Goal: Information Seeking & Learning: Find specific page/section

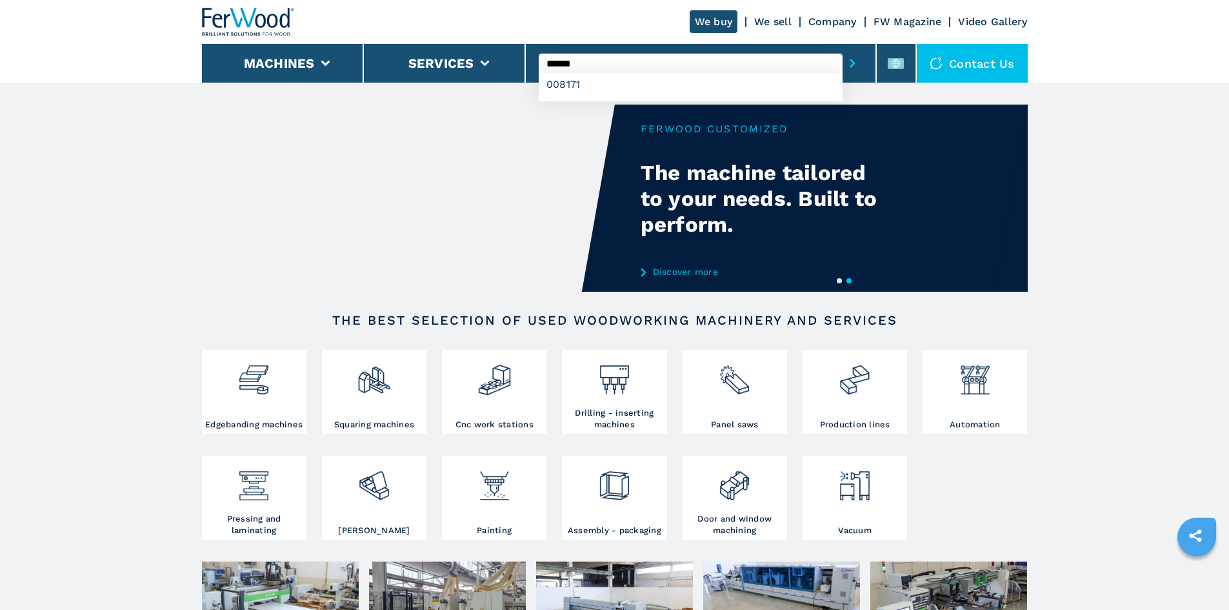
type input "******"
click at [850, 63] on icon "submit-button" at bounding box center [853, 63] width 6 height 9
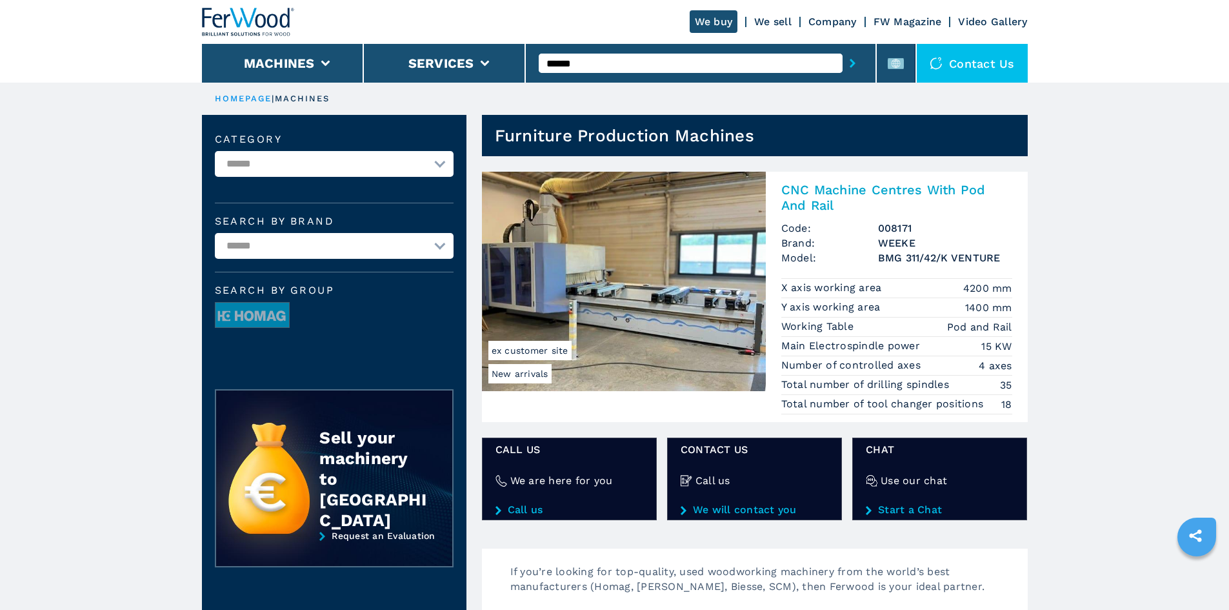
click at [852, 186] on h2 "CNC Machine Centres With Pod And Rail" at bounding box center [896, 197] width 231 height 31
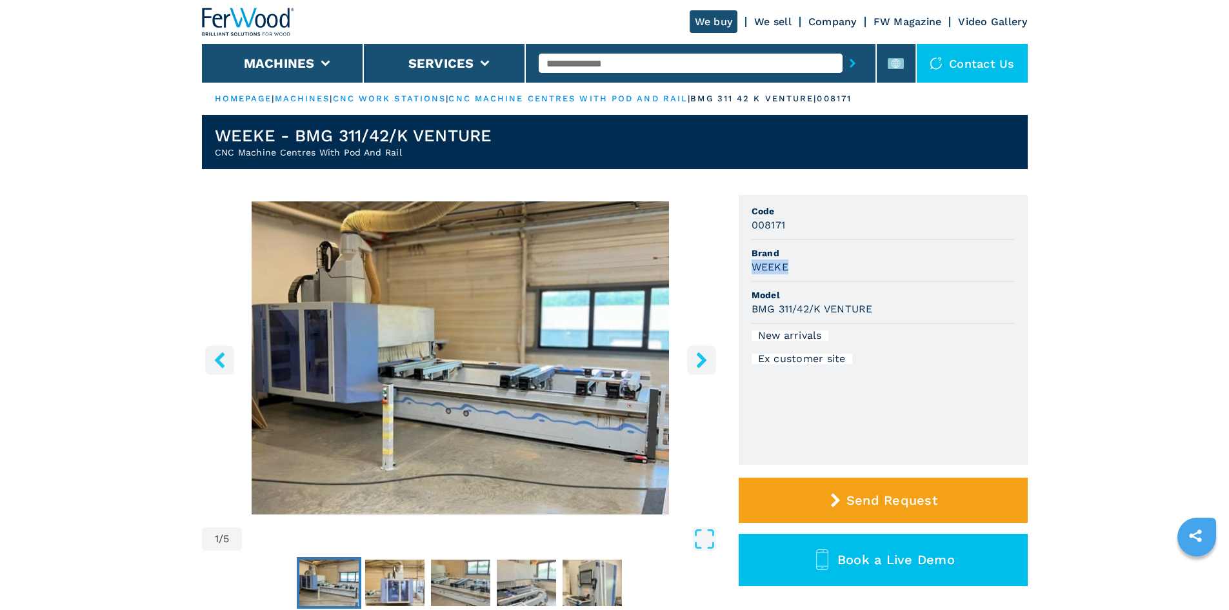
drag, startPoint x: 747, startPoint y: 266, endPoint x: 800, endPoint y: 262, distance: 53.1
click at [800, 262] on ul "Code 008171 Brand WEEKE Model BMG 311/42/K VENTURE New arrivals Ex customer site" at bounding box center [883, 330] width 289 height 270
copy h3 "WEEKE"
click at [824, 254] on span "Brand" at bounding box center [883, 253] width 263 height 13
drag, startPoint x: 747, startPoint y: 304, endPoint x: 890, endPoint y: 316, distance: 143.1
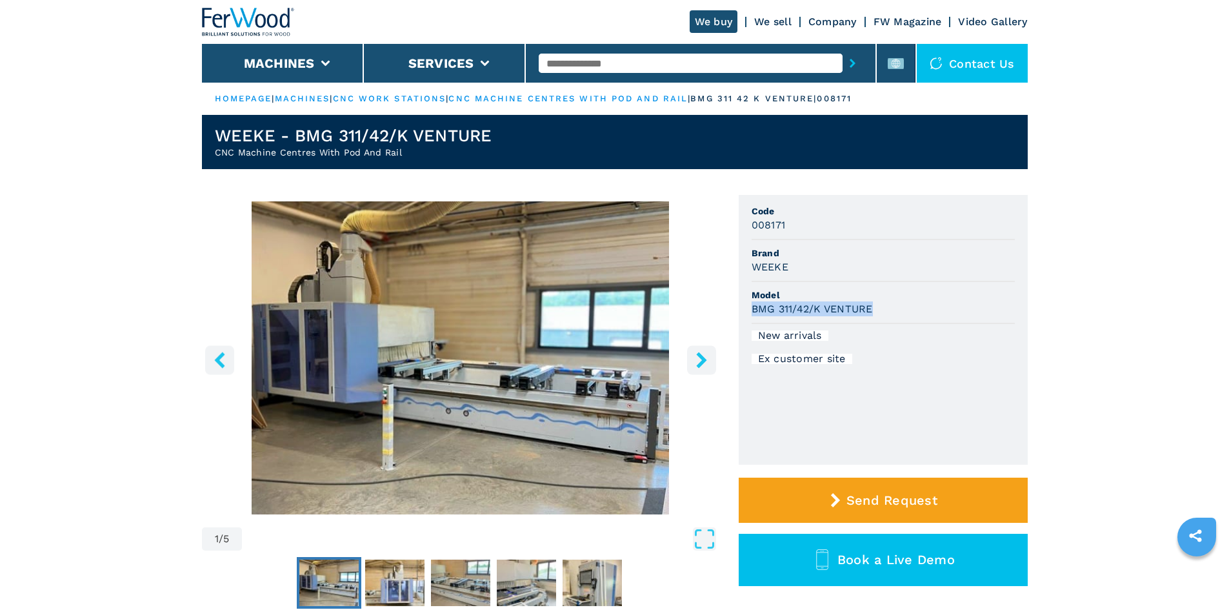
click at [890, 316] on ul "Code 008171 Brand WEEKE Model BMG 311/42/K VENTURE New arrivals Ex customer site" at bounding box center [883, 330] width 289 height 270
copy h3 "BMG 311/42/K VENTURE"
click at [915, 294] on span "Model" at bounding box center [883, 294] width 263 height 13
drag, startPoint x: 745, startPoint y: 226, endPoint x: 818, endPoint y: 228, distance: 73.6
click at [818, 228] on ul "Code 008171 Brand WEEKE Model BMG 311/42/K VENTURE New arrivals Ex customer site" at bounding box center [883, 330] width 289 height 270
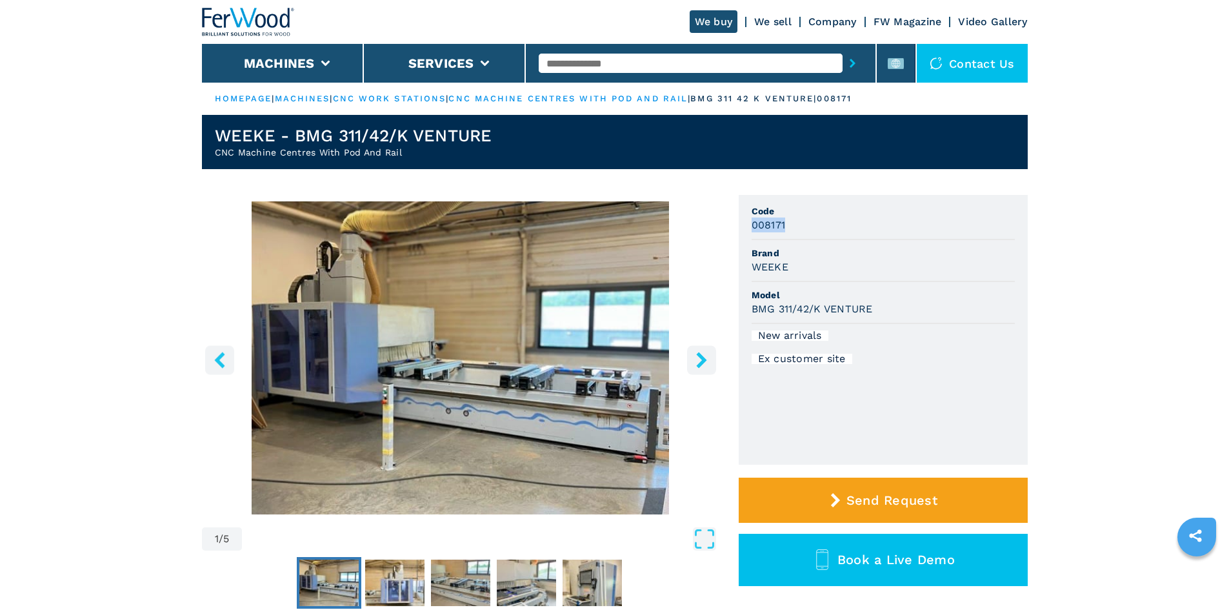
copy h3 "008171"
click at [820, 226] on div "008171" at bounding box center [883, 224] width 263 height 15
click at [579, 65] on input "text" at bounding box center [691, 63] width 304 height 19
paste input "******"
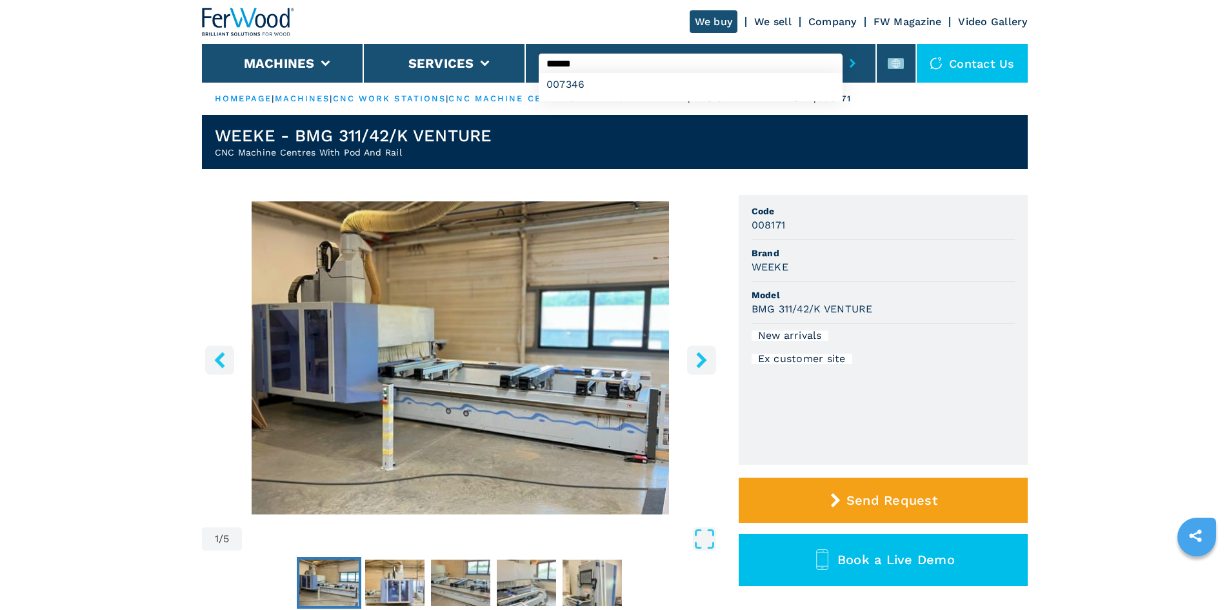
type input "******"
click at [843, 64] on button "submit-button" at bounding box center [853, 63] width 20 height 30
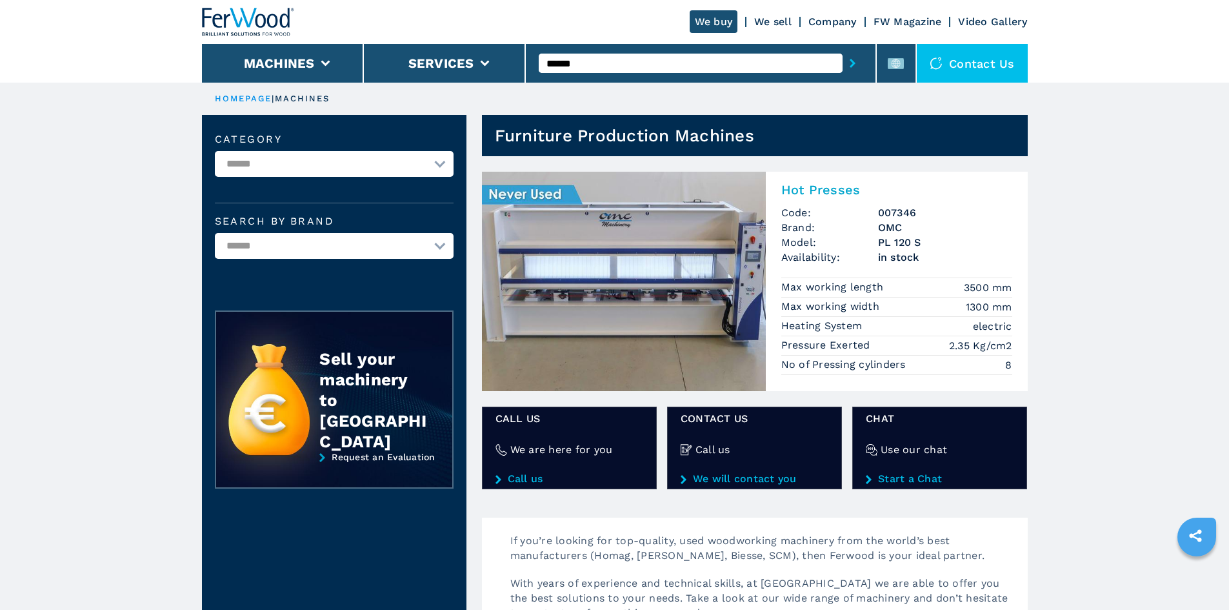
click at [845, 192] on h2 "Hot Presses" at bounding box center [896, 189] width 231 height 15
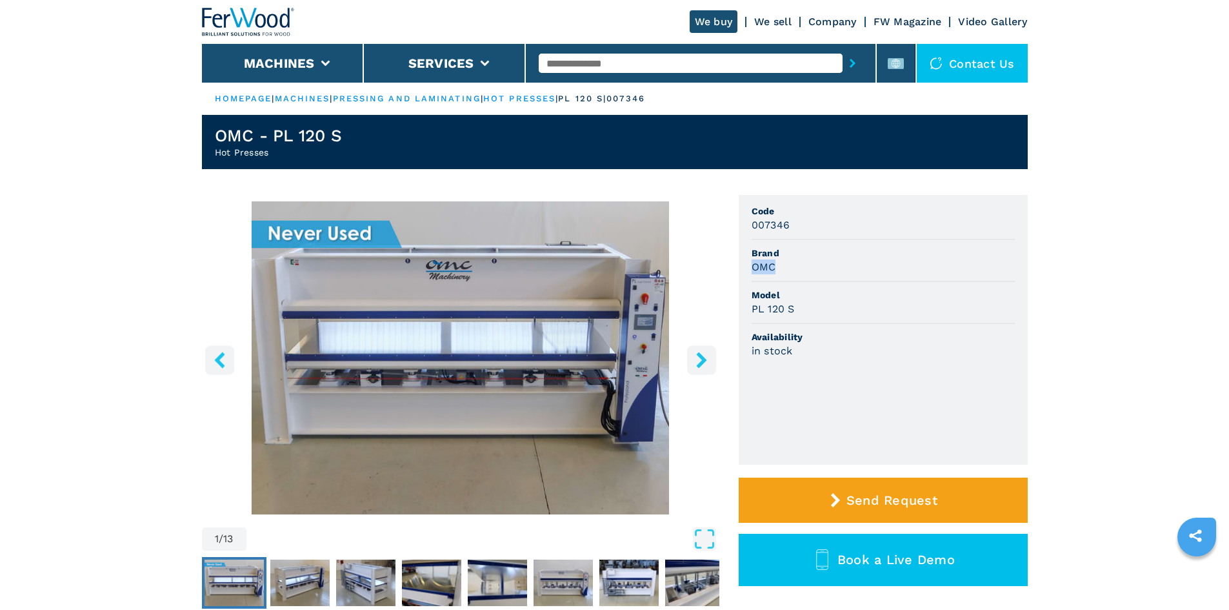
drag, startPoint x: 752, startPoint y: 268, endPoint x: 796, endPoint y: 262, distance: 44.4
click at [796, 262] on div "OMC" at bounding box center [883, 266] width 263 height 15
copy h3 "OMC"
drag, startPoint x: 794, startPoint y: 270, endPoint x: 649, endPoint y: 211, distance: 156.9
click at [794, 269] on div "OMC" at bounding box center [883, 266] width 263 height 15
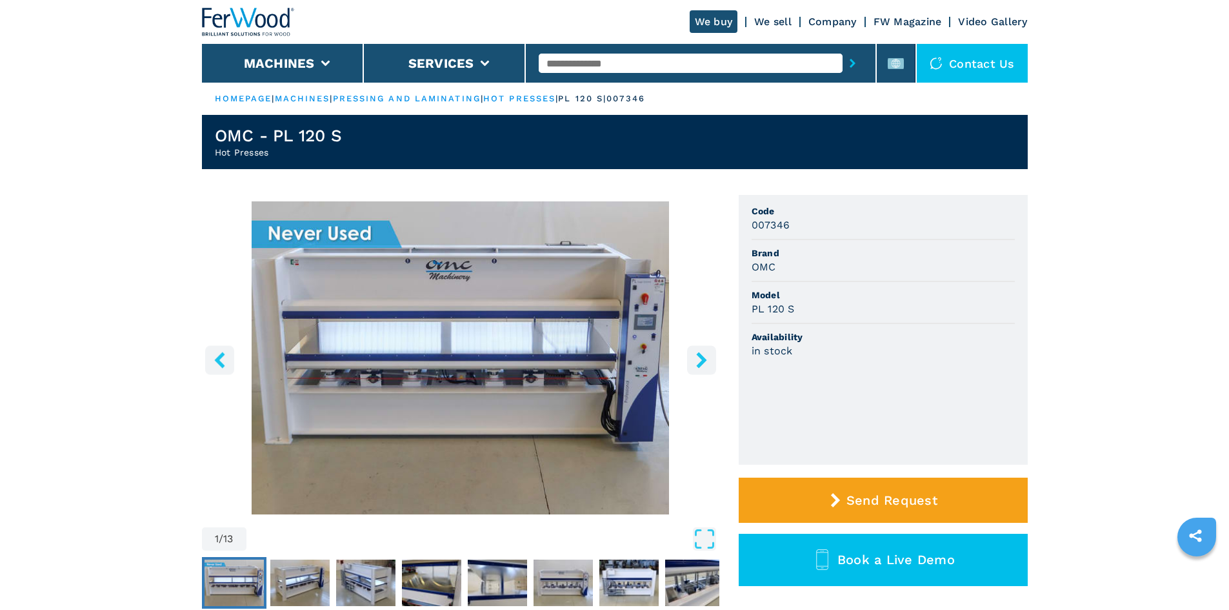
click at [885, 283] on li "Model PL 120 S" at bounding box center [883, 303] width 263 height 42
drag, startPoint x: 751, startPoint y: 310, endPoint x: 794, endPoint y: 310, distance: 43.2
click at [794, 310] on h3 "PL 120 S" at bounding box center [773, 308] width 43 height 15
copy h3 "PL 120 S"
click at [824, 317] on li "Model PL 120 S" at bounding box center [883, 303] width 263 height 42
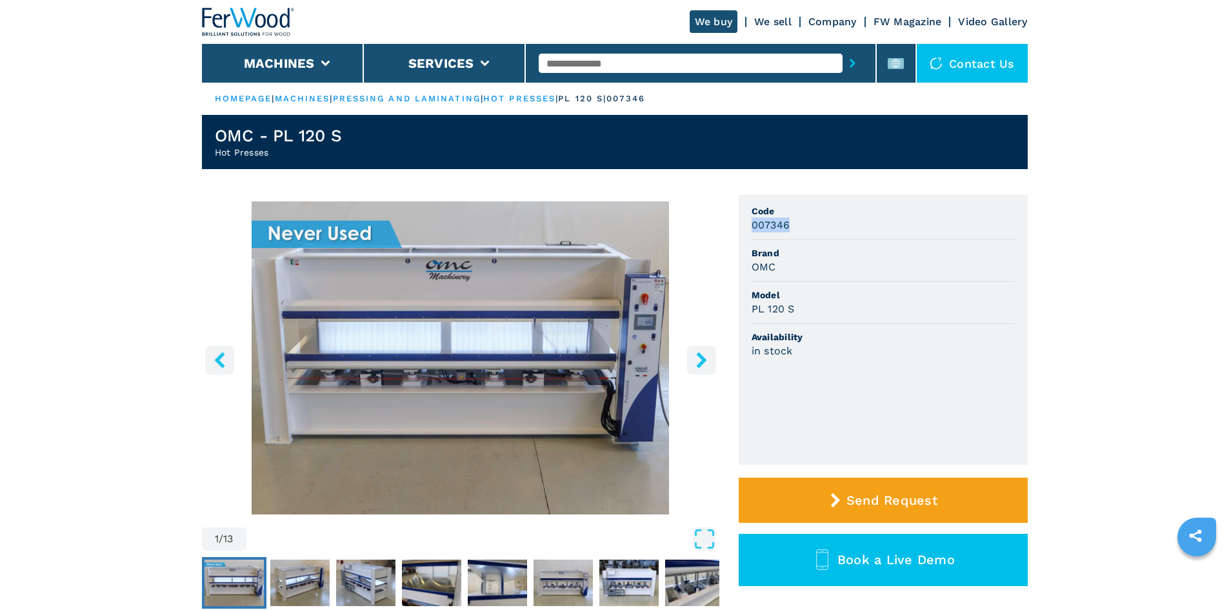
drag, startPoint x: 790, startPoint y: 225, endPoint x: 737, endPoint y: 223, distance: 53.0
click at [737, 223] on div "1 / 13 Unit Measure ****** ******** Code 007346 Brand OMC Model PL 120 S Availa…" at bounding box center [615, 421] width 826 height 452
click at [835, 239] on li "Code 007346" at bounding box center [883, 219] width 263 height 42
click at [582, 70] on input "text" at bounding box center [691, 63] width 304 height 19
paste input "******"
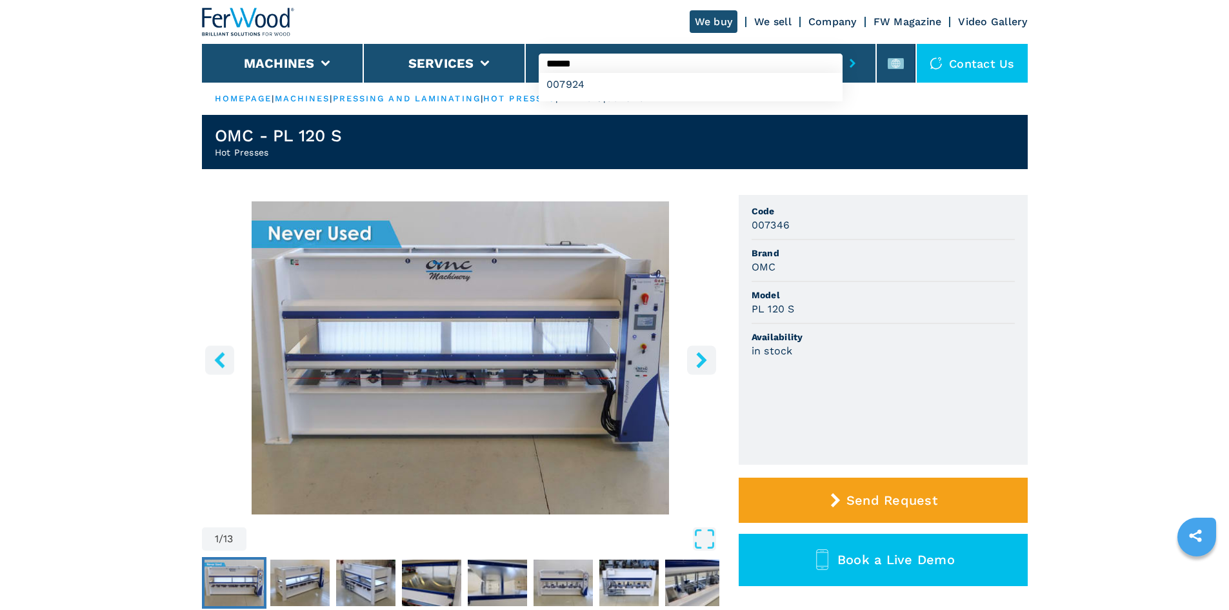
type input "******"
click at [843, 57] on button "submit-button" at bounding box center [853, 63] width 20 height 30
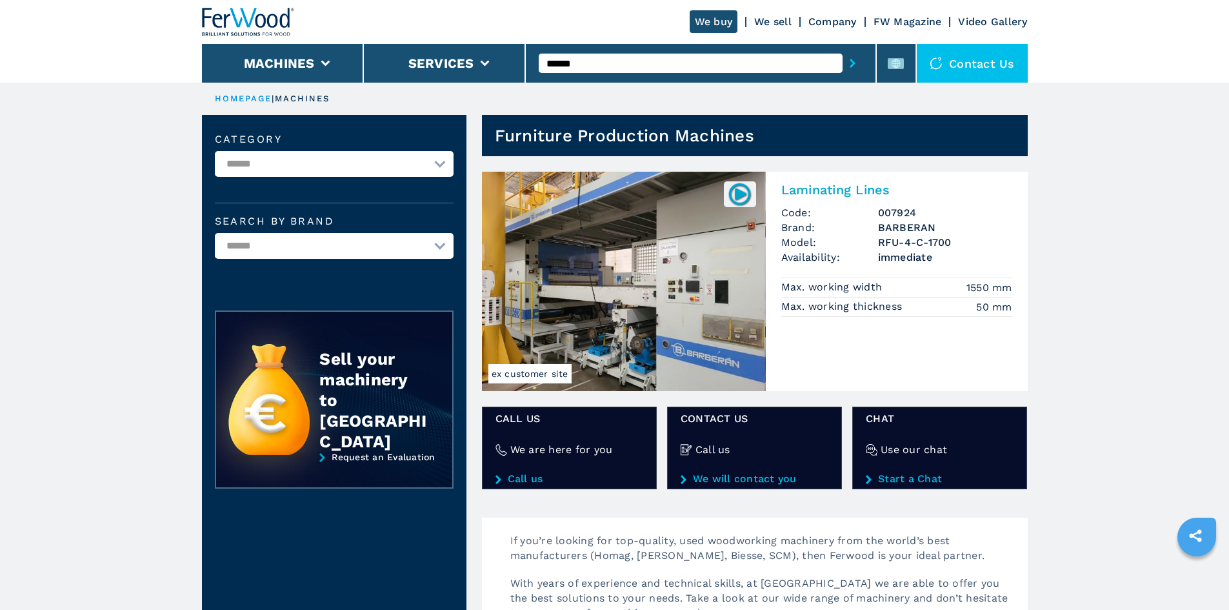
click at [811, 194] on h2 "Laminating Lines" at bounding box center [896, 189] width 231 height 15
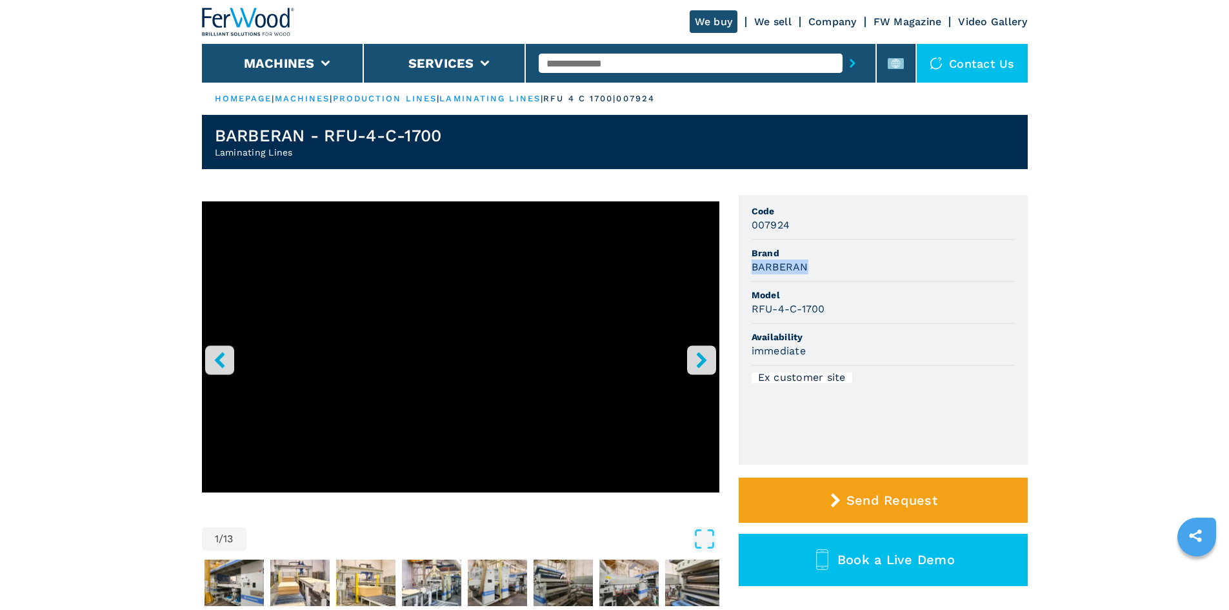
drag, startPoint x: 754, startPoint y: 267, endPoint x: 834, endPoint y: 265, distance: 80.7
click at [834, 265] on div "BARBERAN" at bounding box center [883, 266] width 263 height 15
copy h3 "BARBERAN"
drag, startPoint x: 752, startPoint y: 314, endPoint x: 834, endPoint y: 307, distance: 82.3
click at [834, 307] on div "RFU-4-C-1700" at bounding box center [883, 308] width 263 height 15
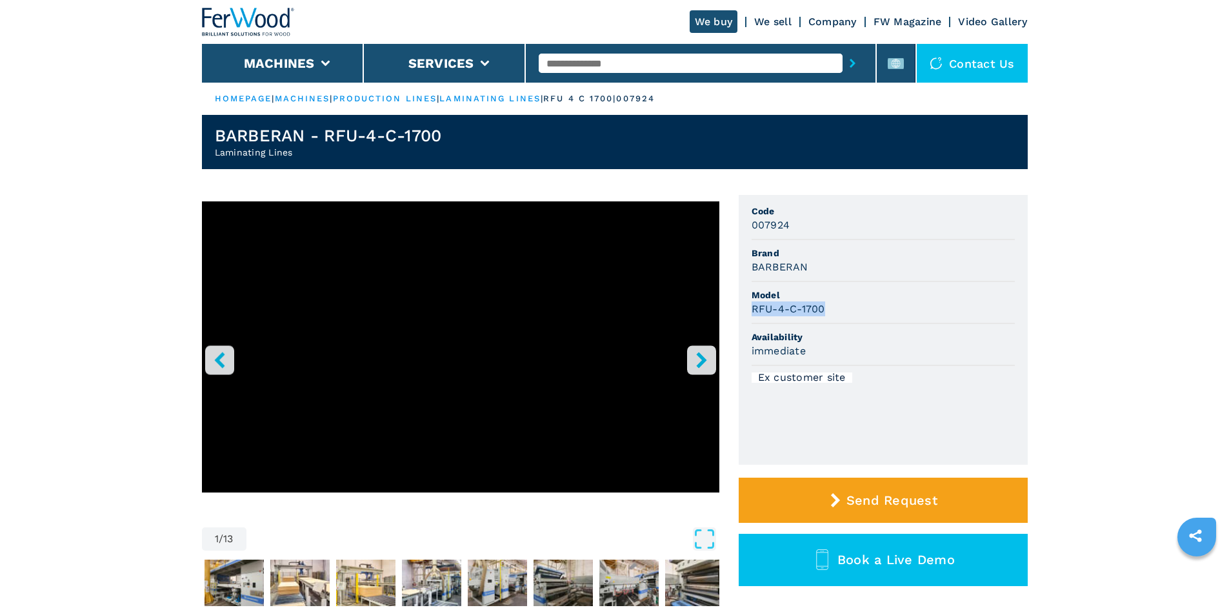
copy h3 "RFU-4-C-1700"
click at [845, 300] on span "Model" at bounding box center [883, 294] width 263 height 13
drag, startPoint x: 752, startPoint y: 222, endPoint x: 806, endPoint y: 225, distance: 53.7
click at [806, 225] on div "007924" at bounding box center [883, 224] width 263 height 15
copy h3 "007924"
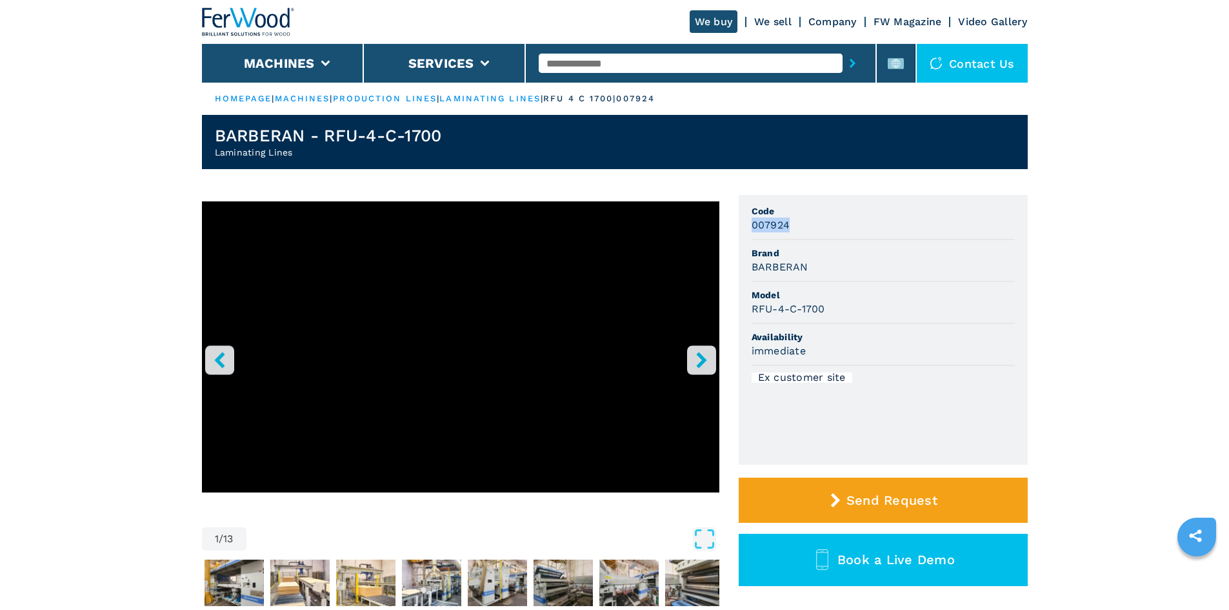
click at [806, 225] on div "007924" at bounding box center [883, 224] width 263 height 15
click at [612, 61] on input "text" at bounding box center [691, 63] width 304 height 19
paste input "******"
type input "******"
click at [850, 66] on icon "submit-button" at bounding box center [853, 63] width 6 height 9
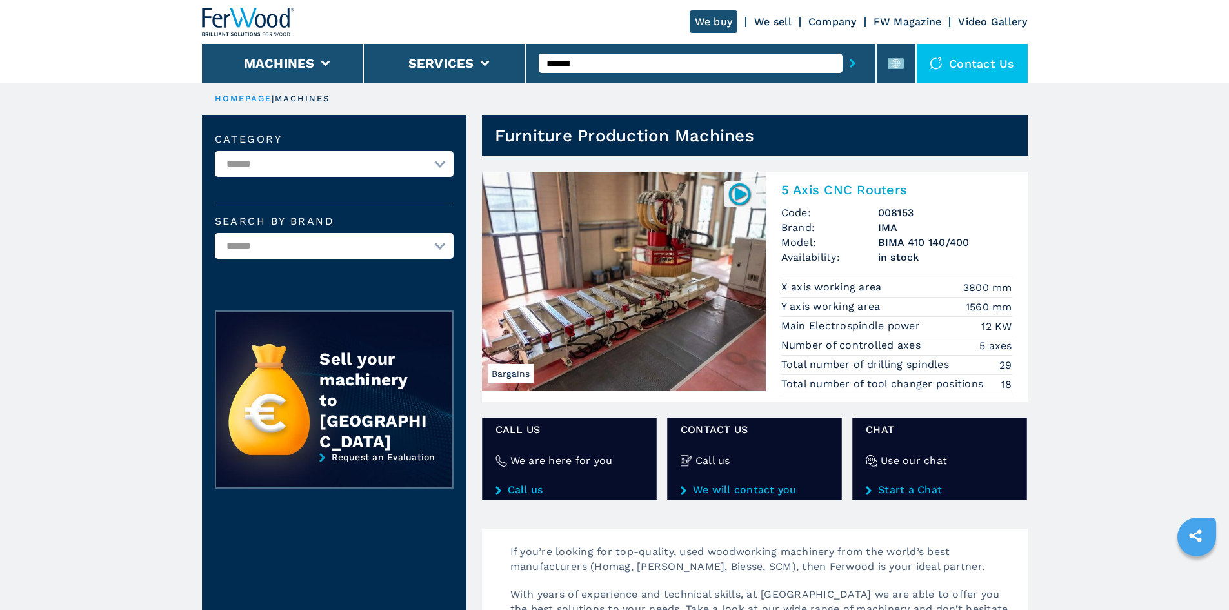
click at [817, 190] on h2 "5 Axis CNC Routers" at bounding box center [896, 189] width 231 height 15
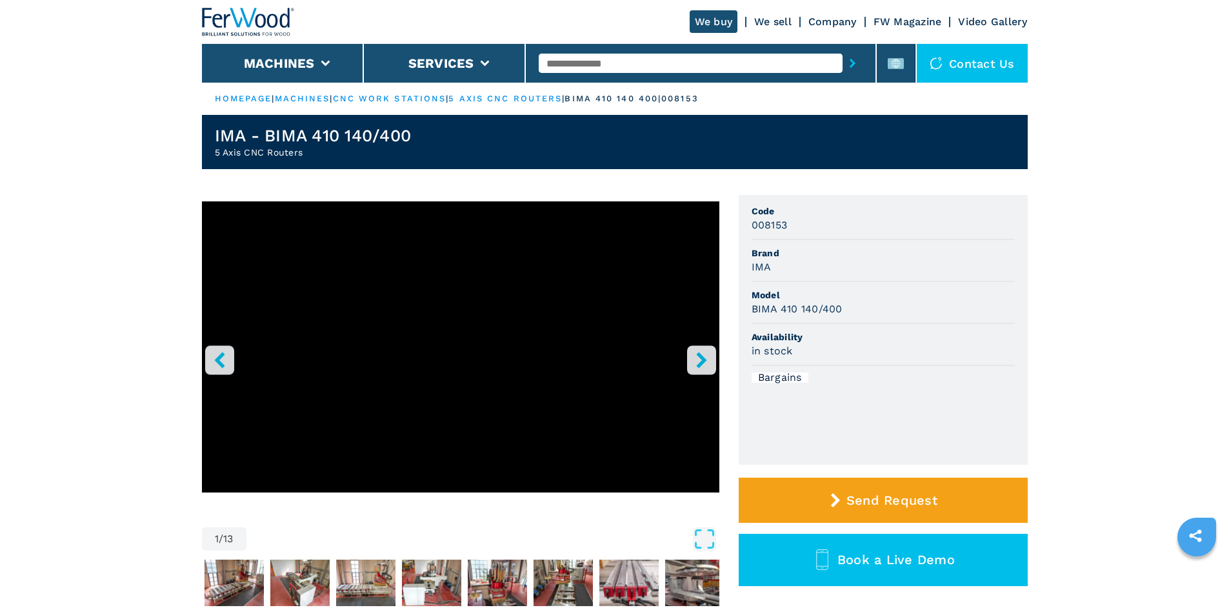
click at [694, 66] on input "text" at bounding box center [691, 63] width 304 height 19
paste input "******"
type input "******"
click at [850, 65] on icon "submit-button" at bounding box center [853, 63] width 6 height 9
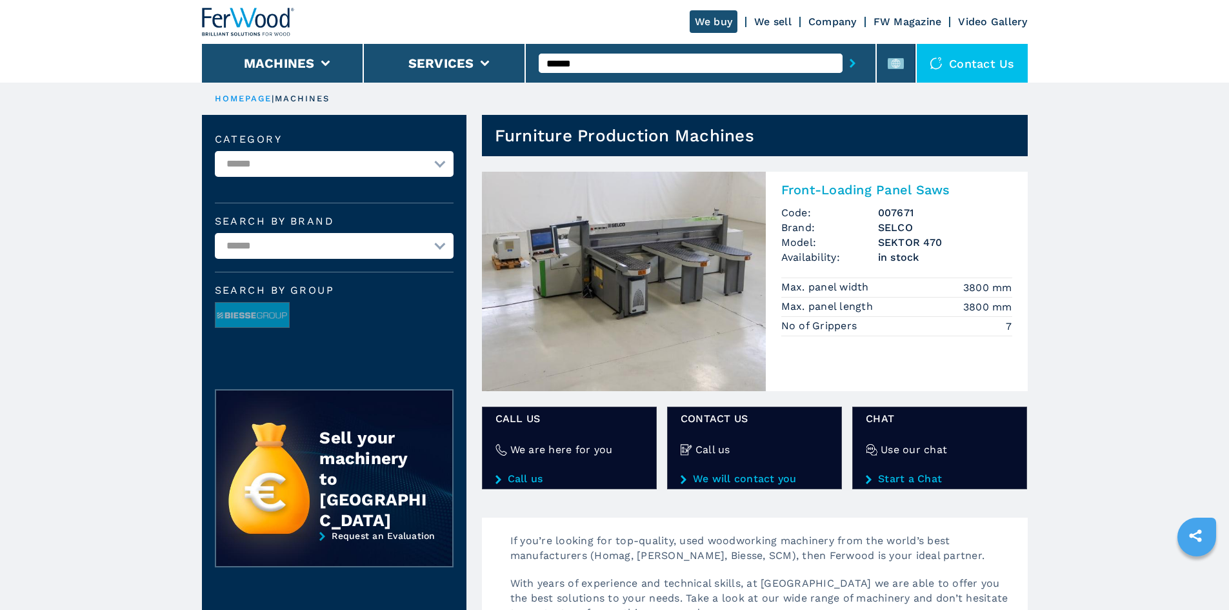
click at [845, 194] on h2 "Front-Loading Panel Saws" at bounding box center [896, 189] width 231 height 15
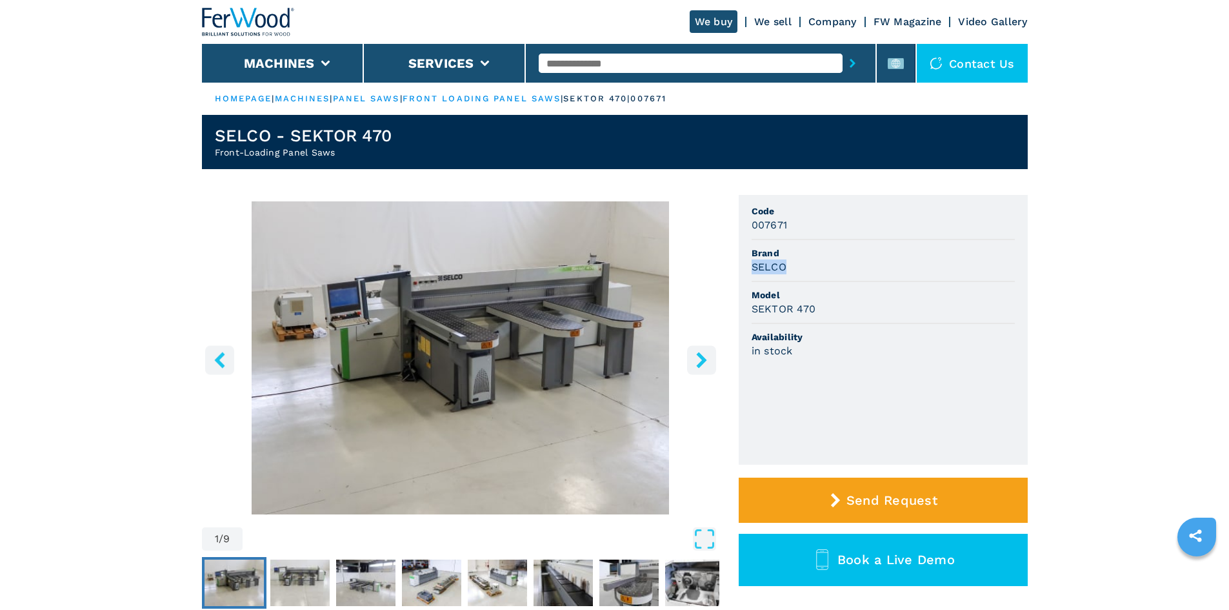
drag, startPoint x: 766, startPoint y: 265, endPoint x: 796, endPoint y: 263, distance: 29.7
click at [796, 263] on ul "Code 007671 Brand SELCO Model SEKTOR 470 Availability in stock" at bounding box center [883, 330] width 289 height 270
click at [860, 267] on div "SELCO" at bounding box center [883, 266] width 263 height 15
drag, startPoint x: 744, startPoint y: 307, endPoint x: 823, endPoint y: 313, distance: 79.0
click at [823, 313] on ul "Code 007671 Brand SELCO Model SEKTOR 470 Availability in stock" at bounding box center [883, 330] width 289 height 270
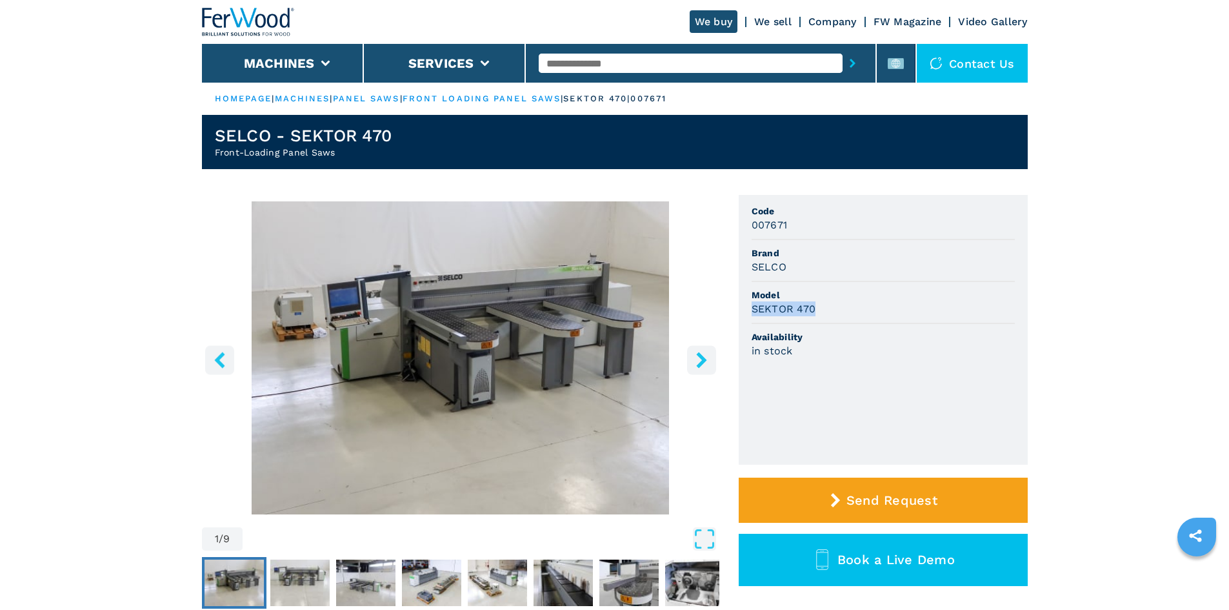
copy h3 "SEKTOR 470"
click at [832, 302] on div "SEKTOR 470" at bounding box center [883, 308] width 263 height 15
drag, startPoint x: 751, startPoint y: 225, endPoint x: 821, endPoint y: 223, distance: 69.7
click at [821, 223] on div "007671" at bounding box center [883, 224] width 263 height 15
copy h3 "007671"
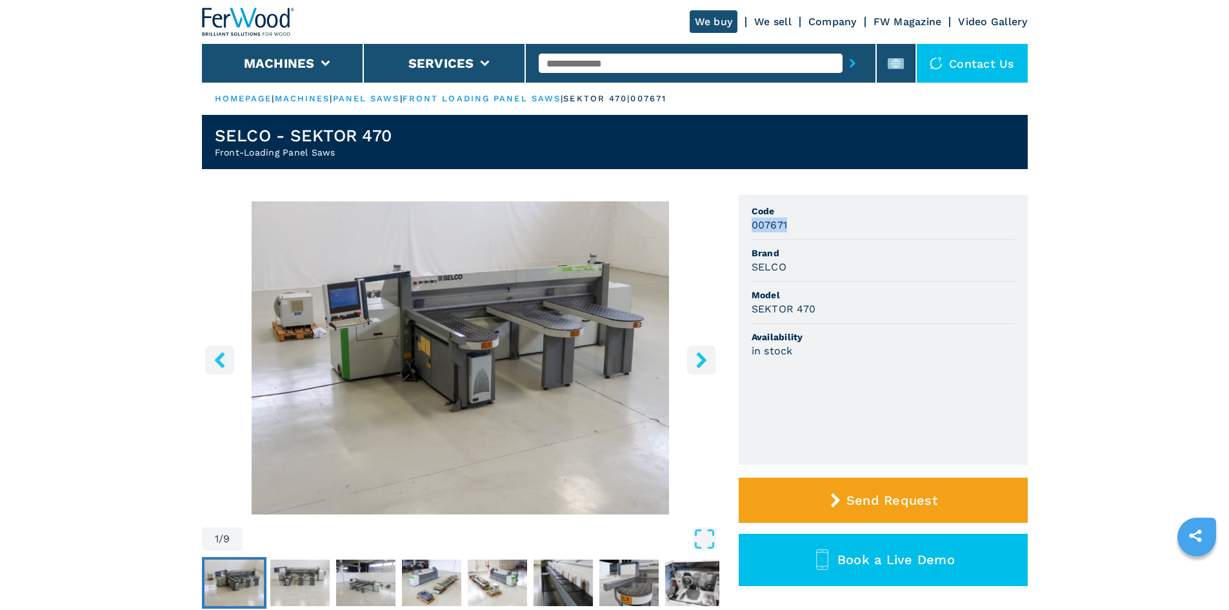
click at [821, 223] on div "007671" at bounding box center [883, 224] width 263 height 15
click at [609, 66] on input "text" at bounding box center [691, 63] width 304 height 19
paste input "******"
type input "******"
click at [850, 64] on icon "submit-button" at bounding box center [853, 63] width 6 height 9
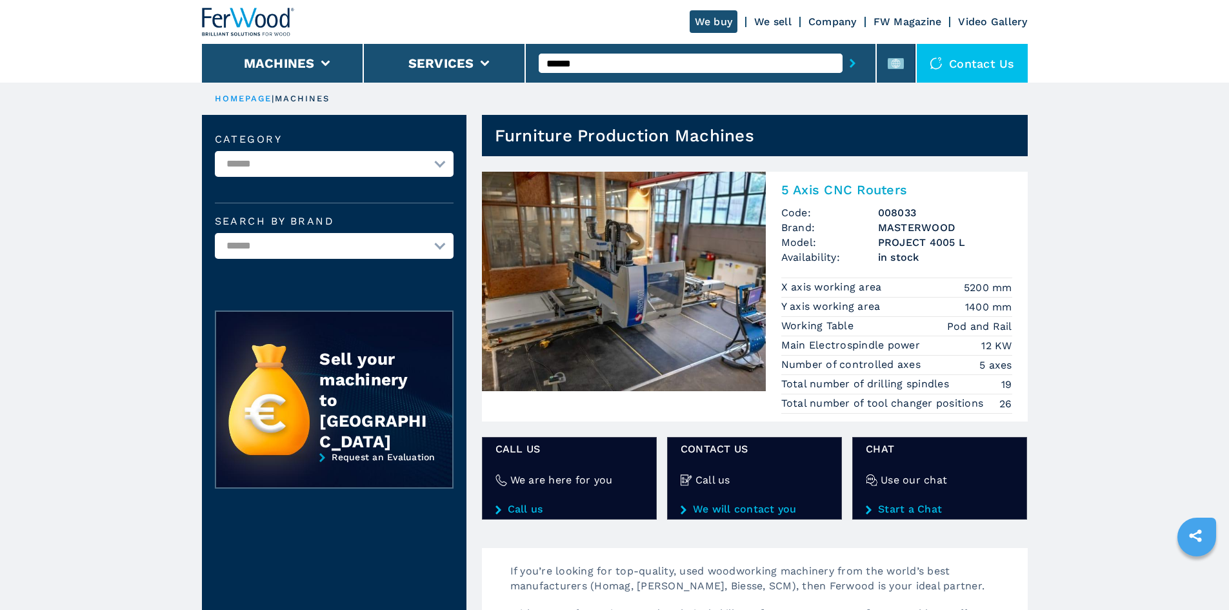
click at [849, 194] on h2 "5 Axis CNC Routers" at bounding box center [896, 189] width 231 height 15
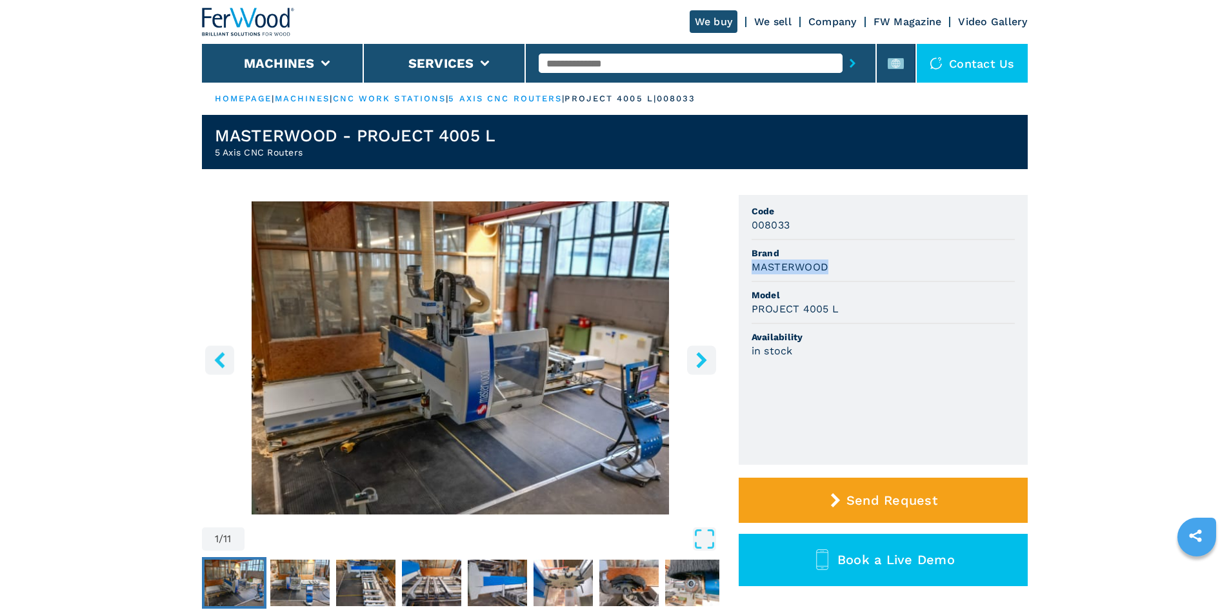
drag, startPoint x: 754, startPoint y: 268, endPoint x: 836, endPoint y: 266, distance: 81.3
click at [830, 268] on div "MASTERWOOD" at bounding box center [883, 266] width 263 height 15
copy h3 "MASTERWOOD"
click at [858, 261] on div "MASTERWOOD" at bounding box center [883, 266] width 263 height 15
drag, startPoint x: 749, startPoint y: 307, endPoint x: 838, endPoint y: 310, distance: 89.1
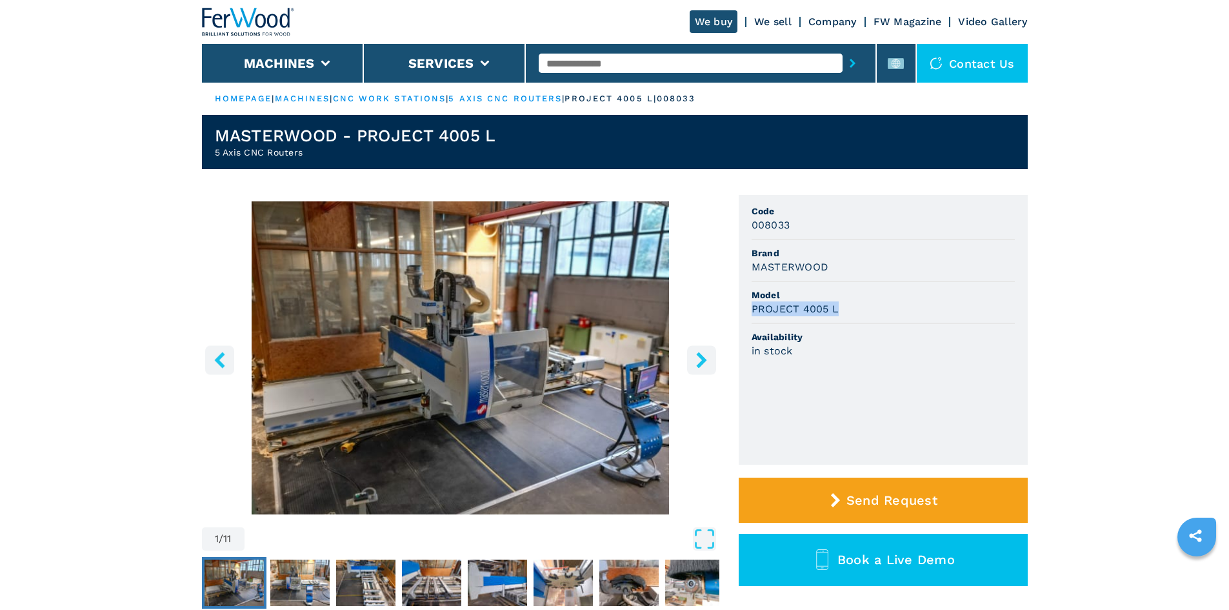
click at [838, 310] on ul "Code 008033 Brand MASTERWOOD Model PROJECT 4005 L Availability in stock" at bounding box center [883, 330] width 289 height 270
click at [890, 302] on div "PROJECT 4005 L" at bounding box center [883, 308] width 263 height 15
drag, startPoint x: 750, startPoint y: 225, endPoint x: 807, endPoint y: 228, distance: 56.2
click at [807, 228] on ul "Code 008033 Brand MASTERWOOD Model PROJECT 4005 L Availability in stock" at bounding box center [883, 330] width 289 height 270
copy h3 "008033"
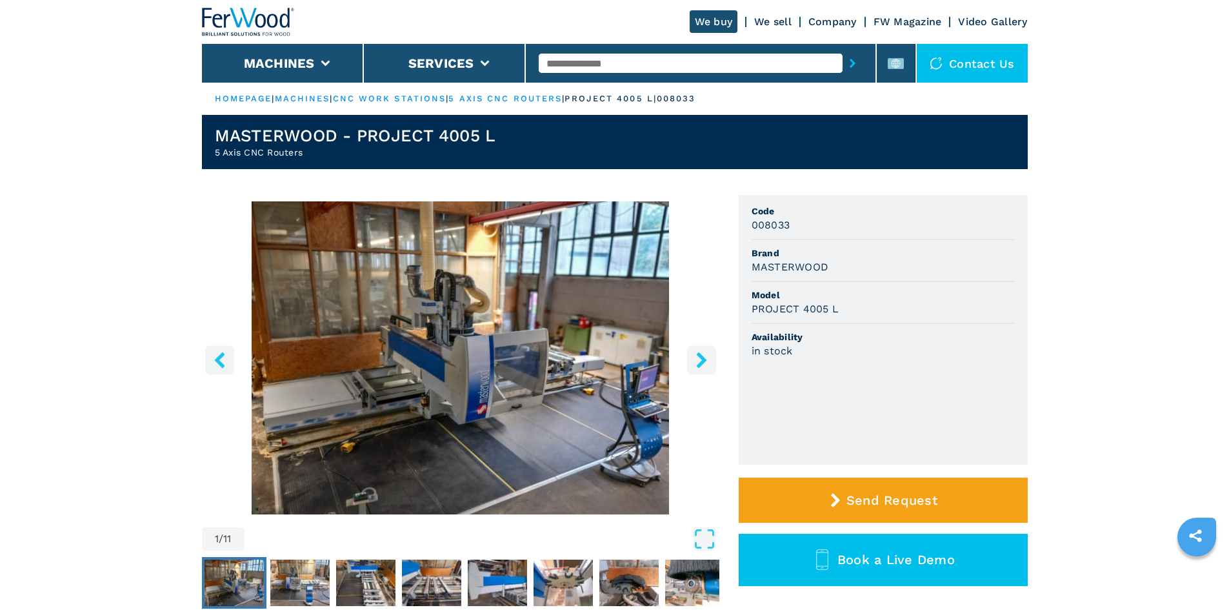
click at [812, 216] on span "Code" at bounding box center [883, 211] width 263 height 13
